Goal: Information Seeking & Learning: Understand process/instructions

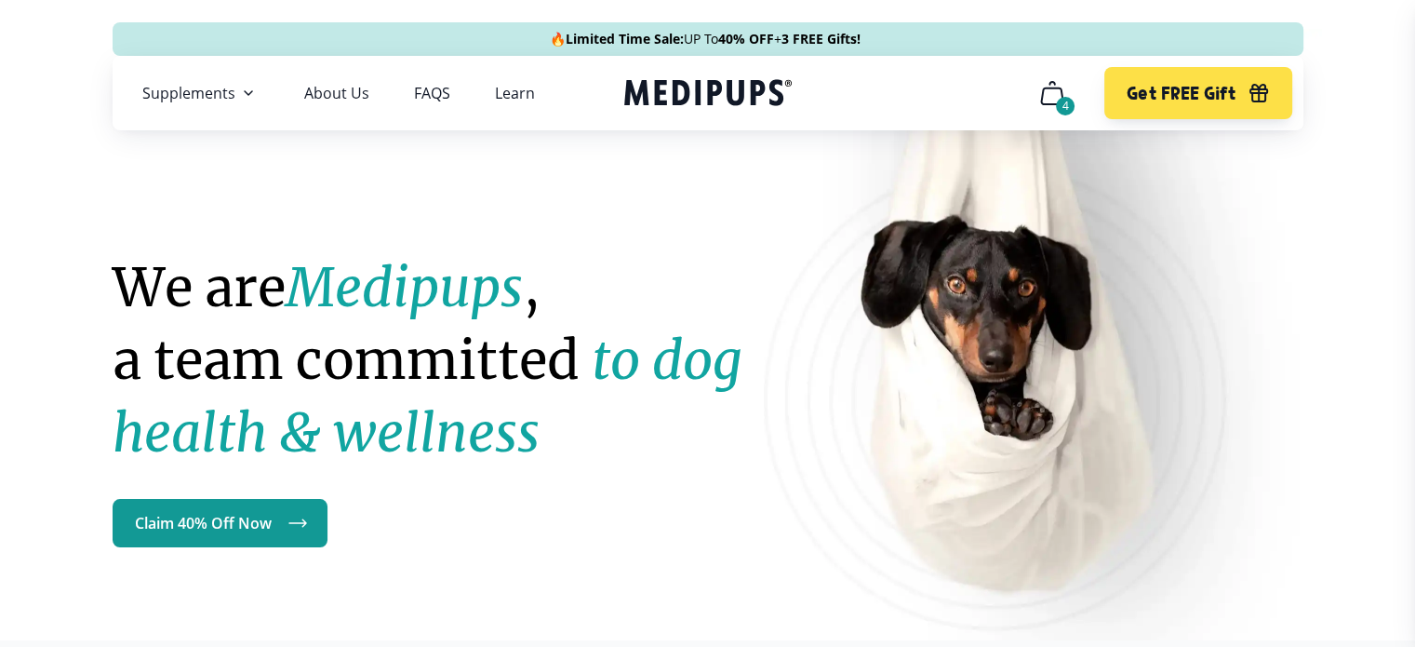
click at [1056, 97] on icon "cart" at bounding box center [1052, 93] width 30 height 30
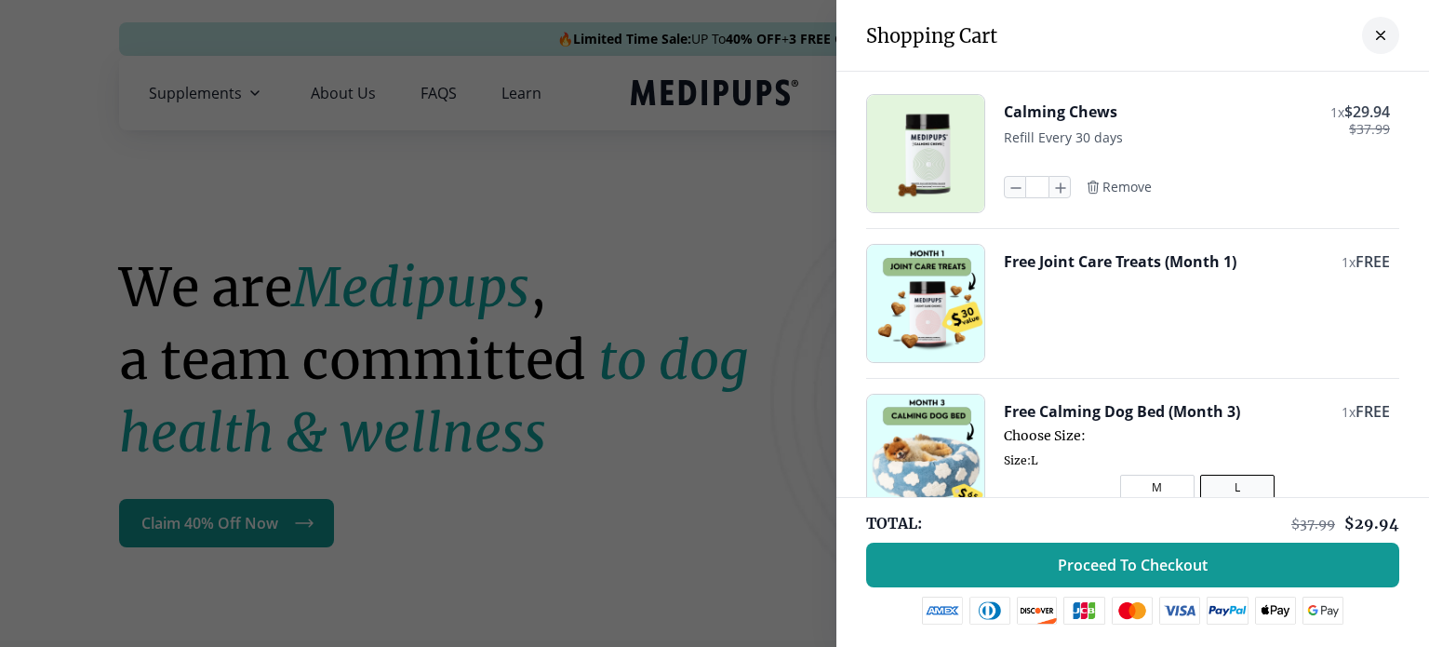
click at [1362, 38] on button "close-cart" at bounding box center [1380, 35] width 37 height 37
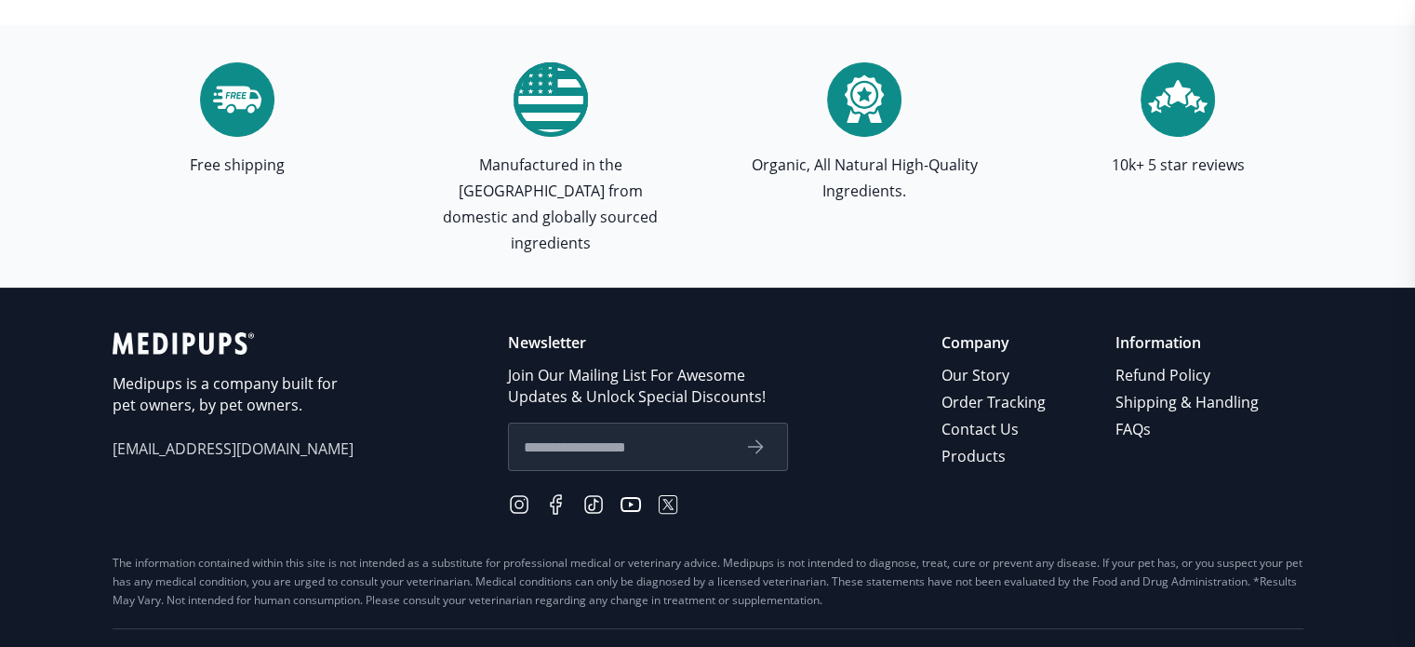
scroll to position [5527, 0]
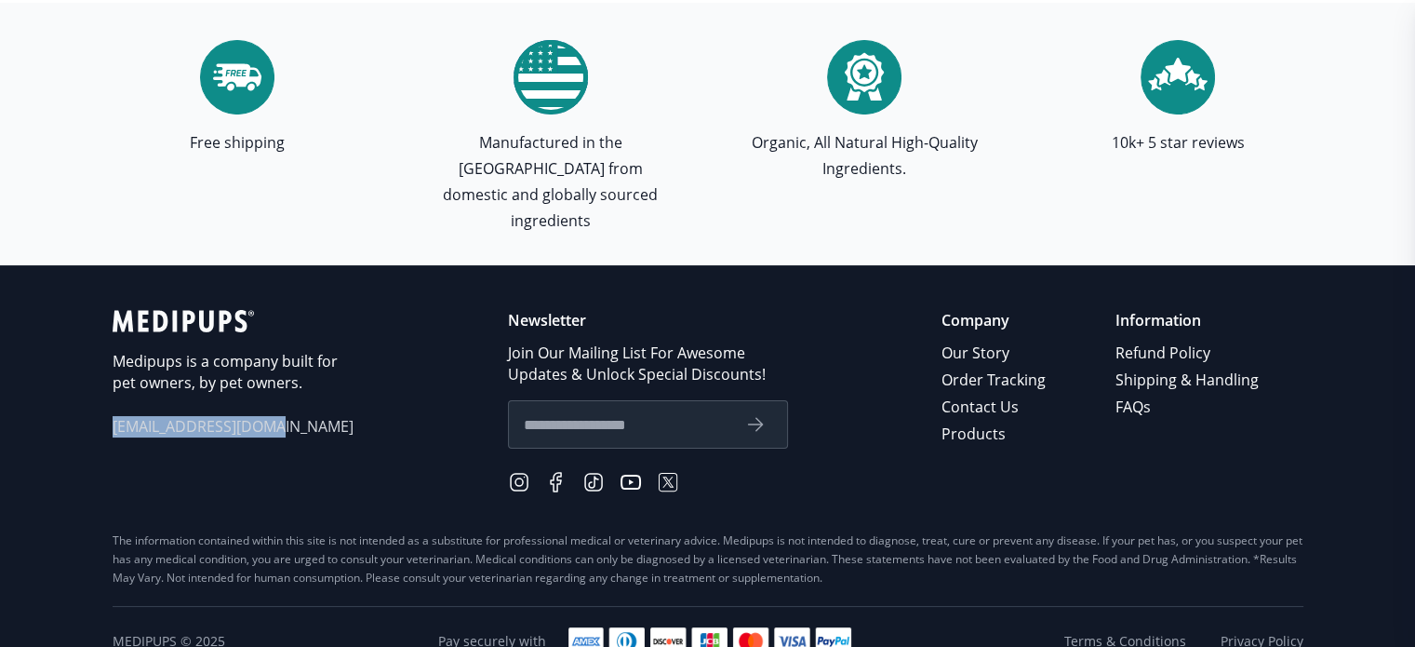
drag, startPoint x: 111, startPoint y: 400, endPoint x: 283, endPoint y: 404, distance: 172.2
click at [283, 404] on footer "Medipups is a company built for pet owners, by pet owners. [EMAIL_ADDRESS][DOMA…" at bounding box center [707, 470] width 1415 height 410
copy span "[EMAIL_ADDRESS][DOMAIN_NAME]"
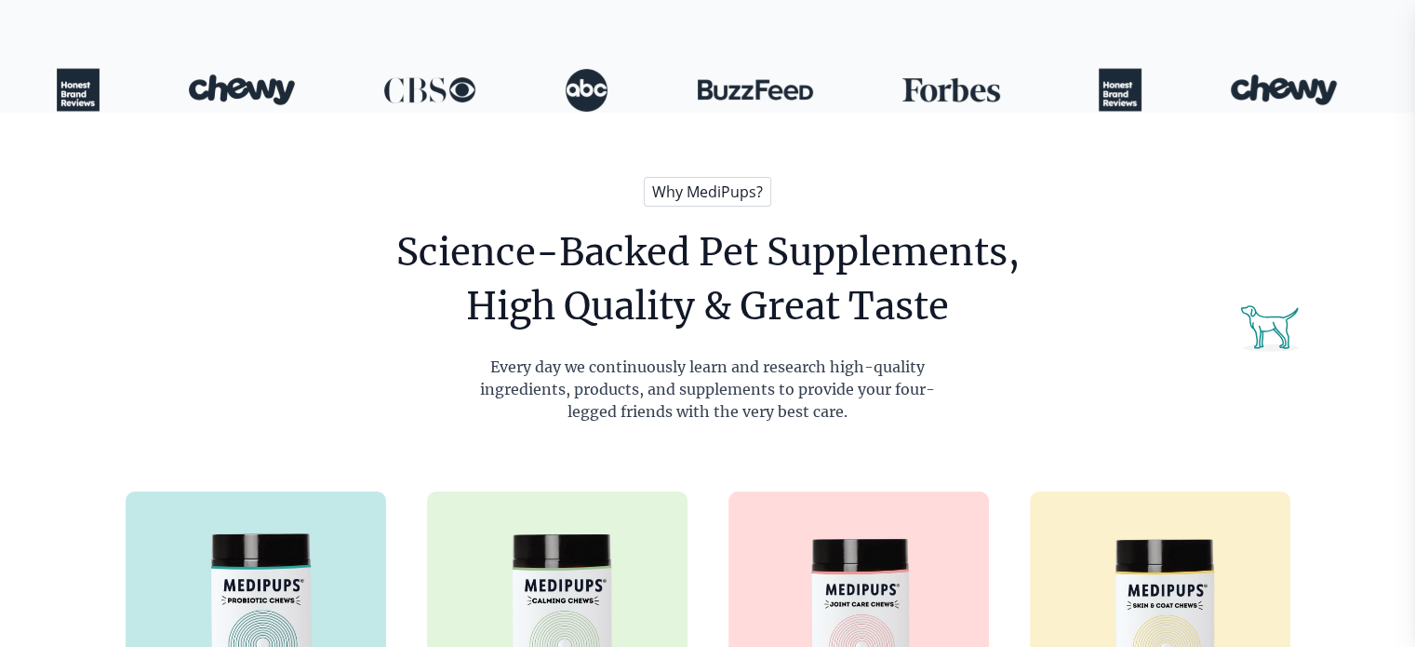
scroll to position [0, 0]
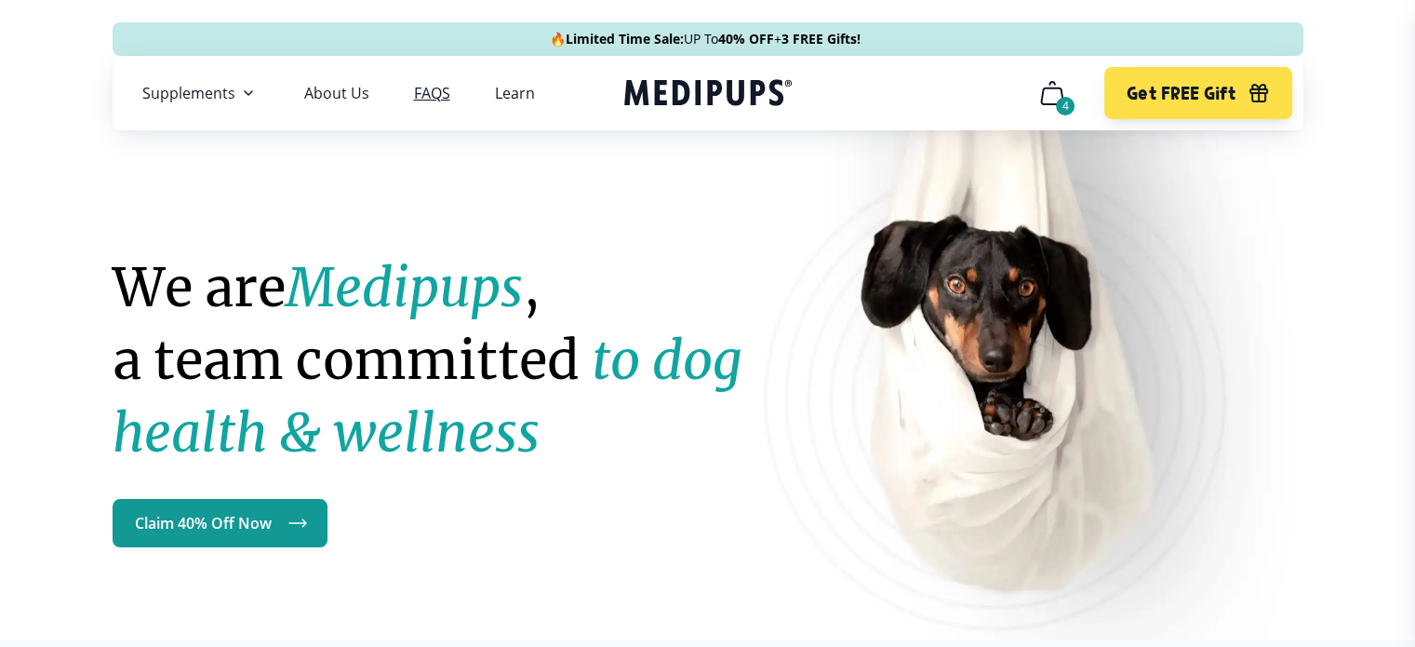
click at [420, 92] on link "FAQS" at bounding box center [432, 93] width 36 height 19
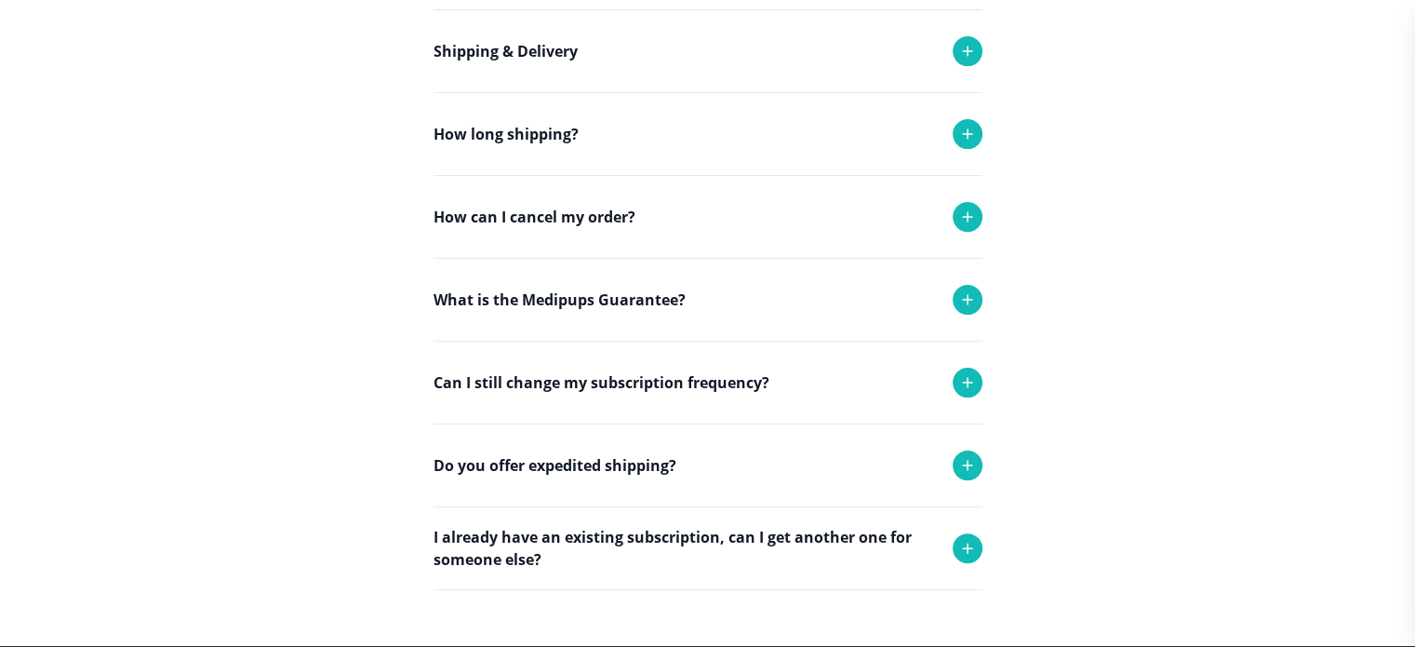
scroll to position [372, 0]
click at [610, 213] on p "How can I cancel my order?" at bounding box center [535, 217] width 202 height 22
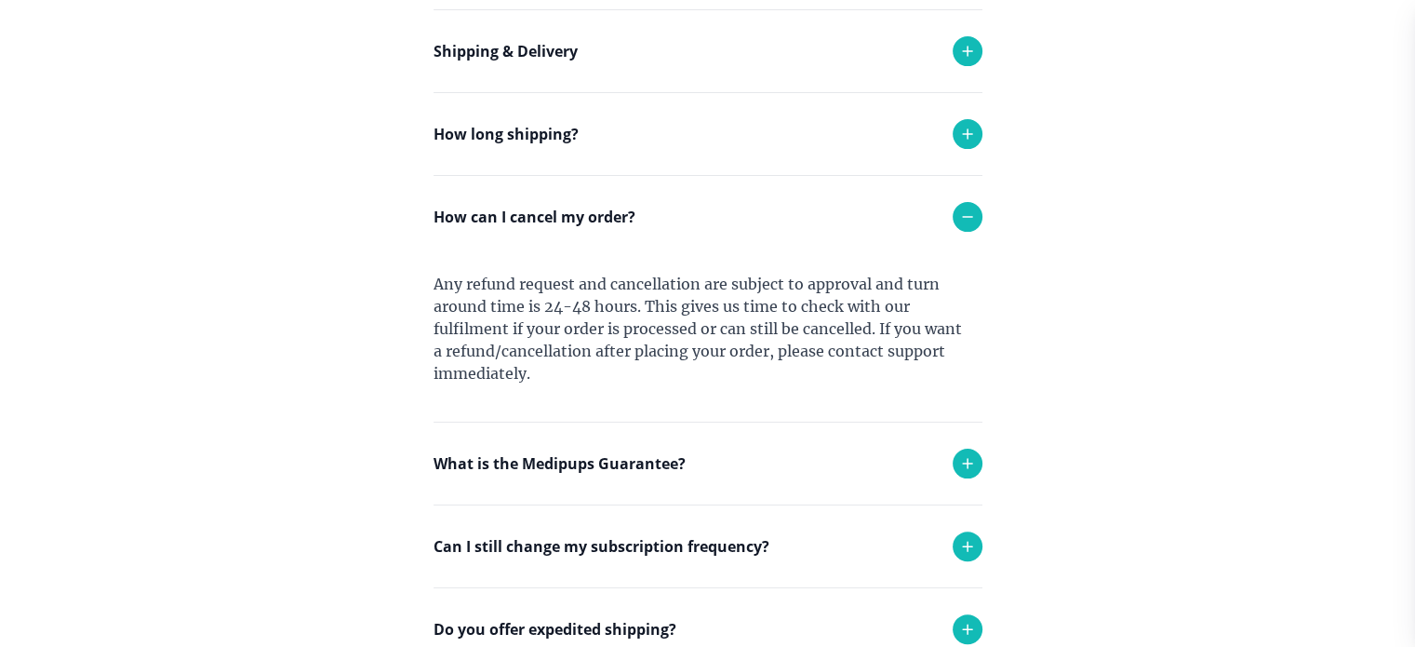
scroll to position [465, 0]
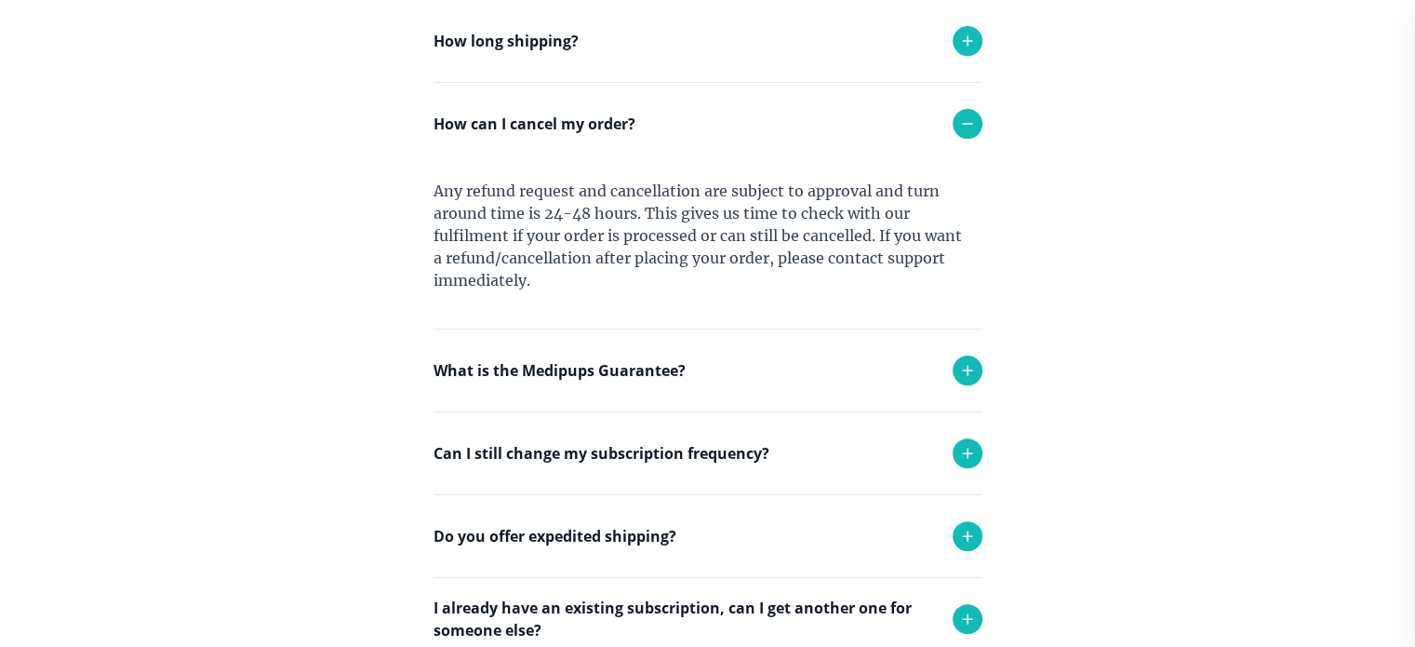
click at [573, 449] on p "Can I still change my subscription frequency?" at bounding box center [602, 453] width 336 height 22
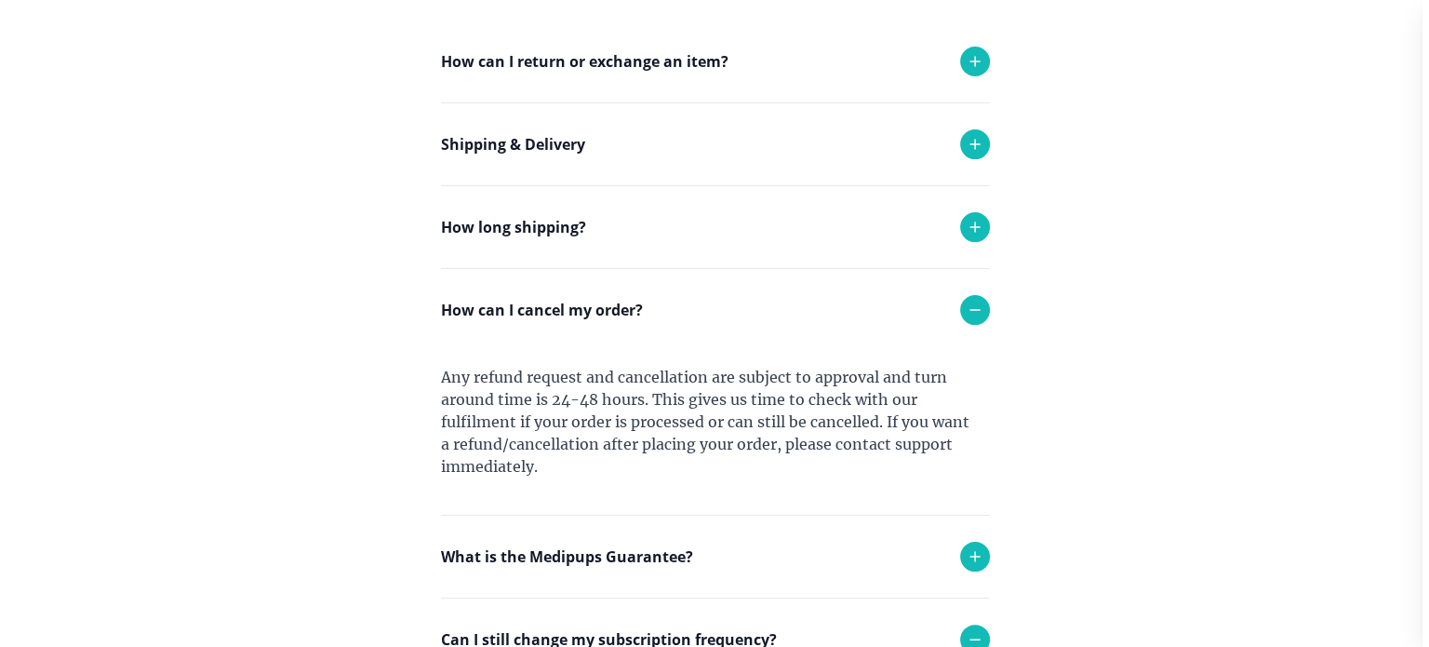
scroll to position [0, 0]
